Goal: Find specific page/section: Find specific page/section

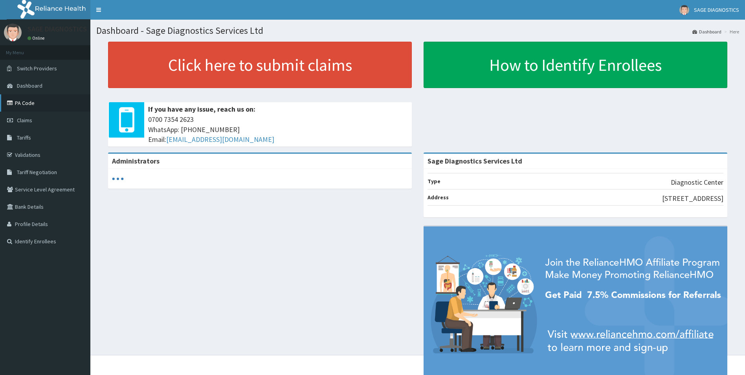
click at [51, 105] on link "PA Code" at bounding box center [45, 102] width 90 height 17
click at [28, 118] on span "Claims" at bounding box center [24, 120] width 15 height 7
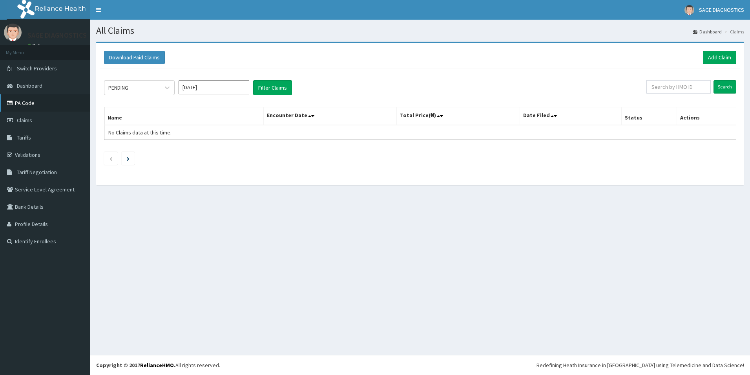
click at [31, 101] on link "PA Code" at bounding box center [45, 102] width 90 height 17
click at [22, 102] on link "PA Code" at bounding box center [45, 102] width 90 height 17
